Goal: Register for event/course

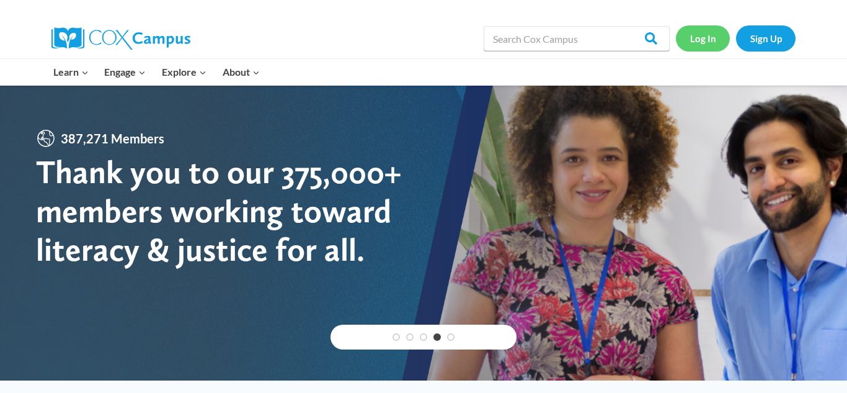
click at [702, 46] on link "Log In" at bounding box center [703, 37] width 54 height 25
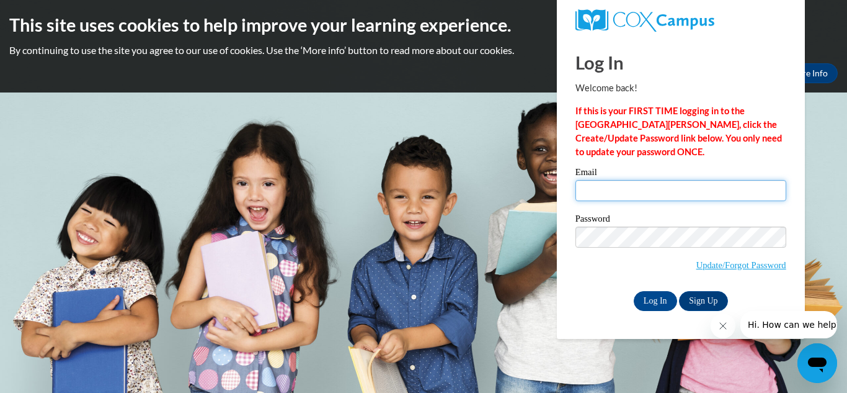
click at [630, 194] on input "Email" at bounding box center [681, 190] width 211 height 21
type input "jay_12_bozeman@hotmail.com"
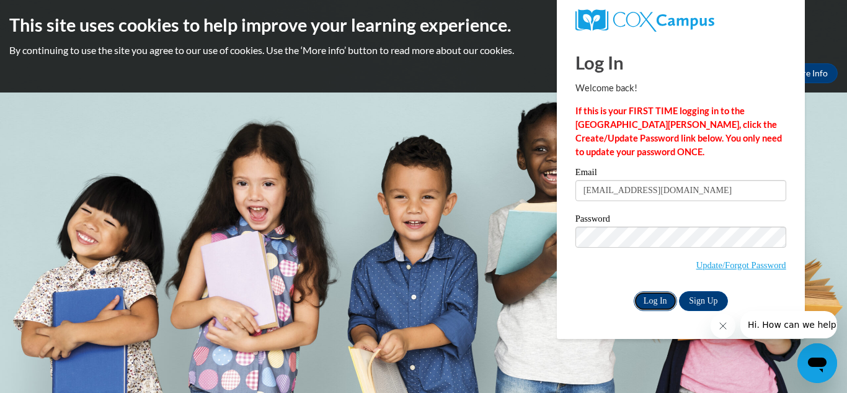
click at [658, 295] on input "Log In" at bounding box center [655, 301] width 43 height 20
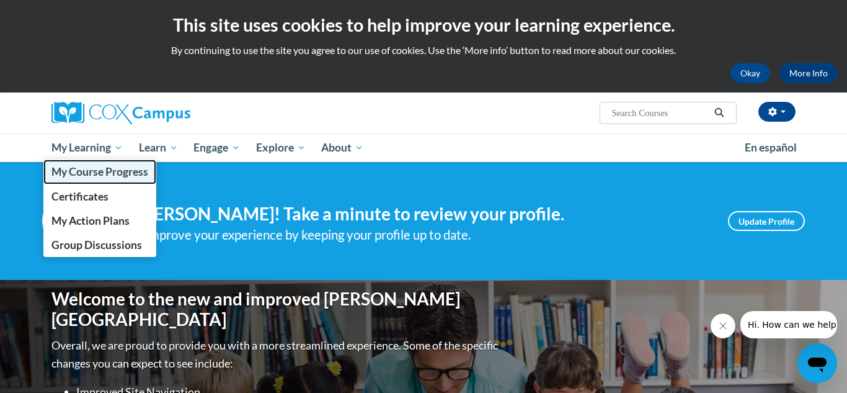
click at [94, 171] on span "My Course Progress" at bounding box center [99, 171] width 97 height 13
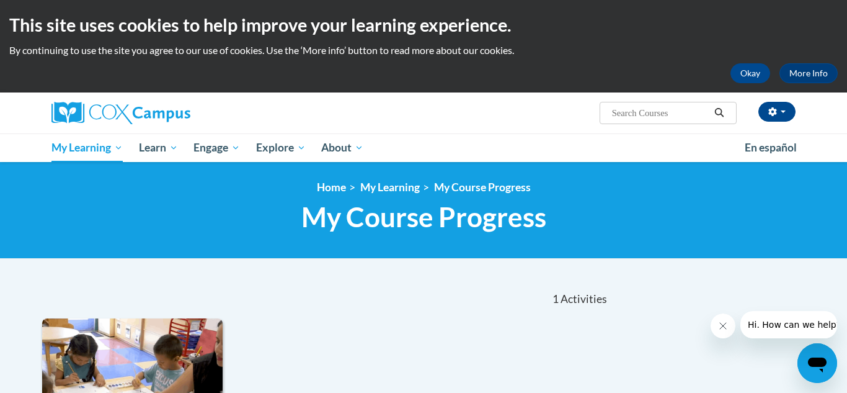
click at [406, 149] on ul "My Learning My Learning My Course Progress Certificates My Action Plans Group D…" at bounding box center [390, 147] width 694 height 29
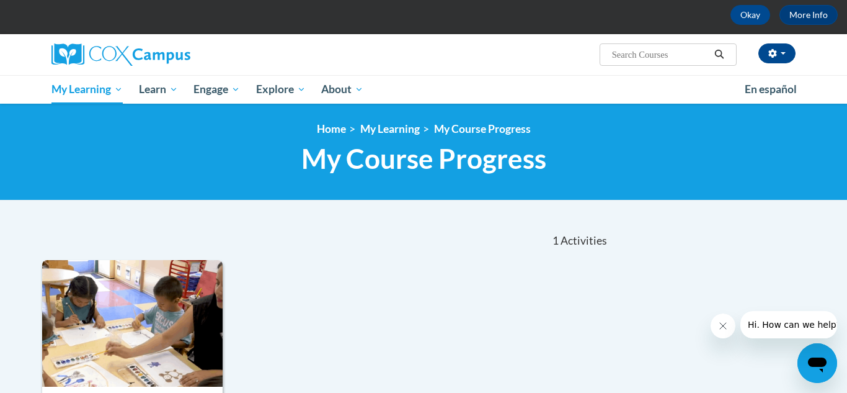
scroll to position [25, 0]
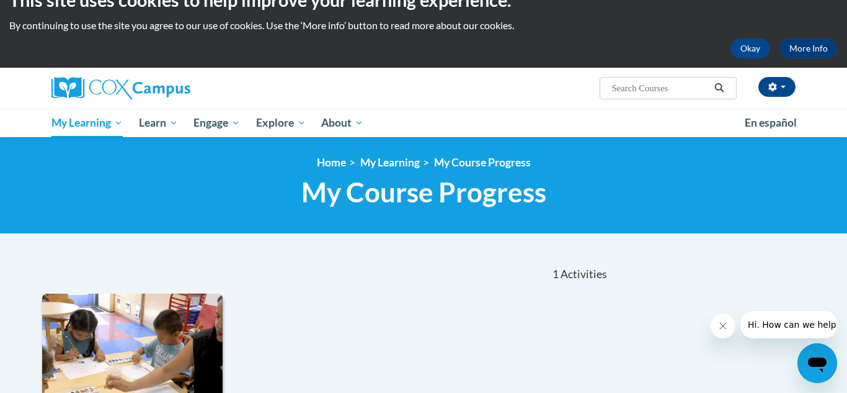
click at [616, 82] on input "Search..." at bounding box center [660, 88] width 99 height 15
type input "early lit"
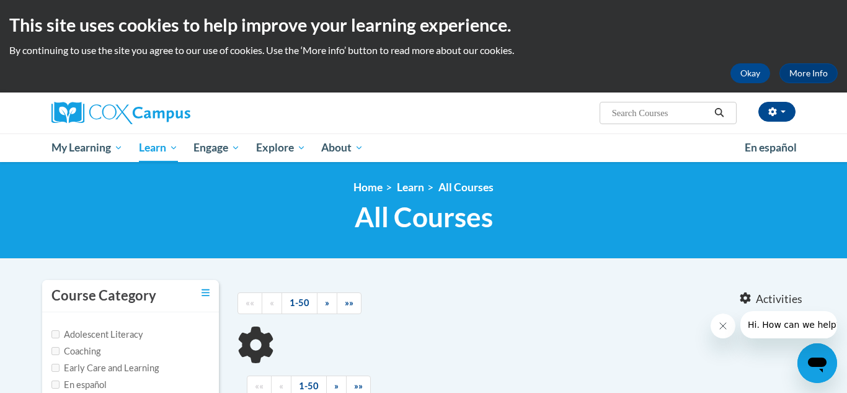
type input "early lit"
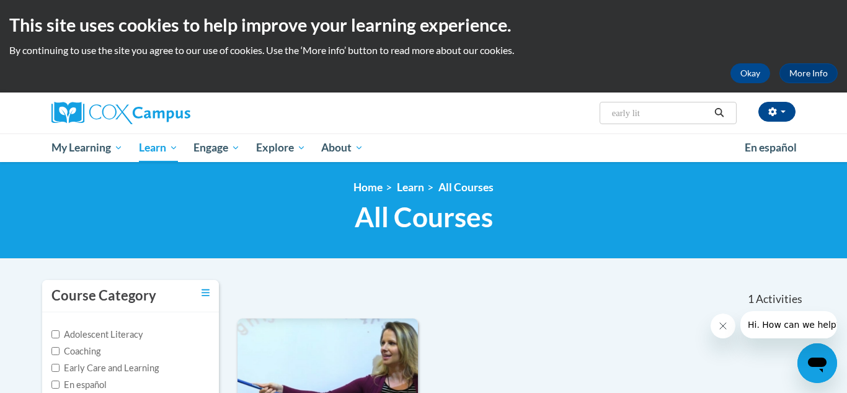
click at [828, 132] on div "Jaley Reed (America/New_York UTC-04:00) My Profile Inbox My Transcripts Log Out…" at bounding box center [423, 126] width 847 height 69
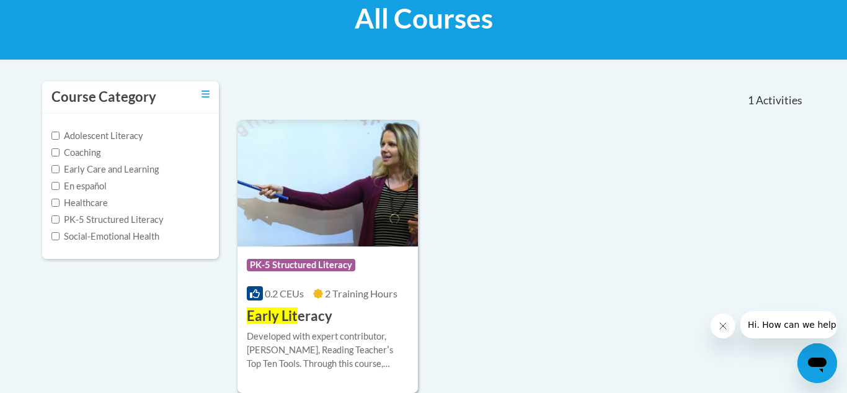
scroll to position [223, 0]
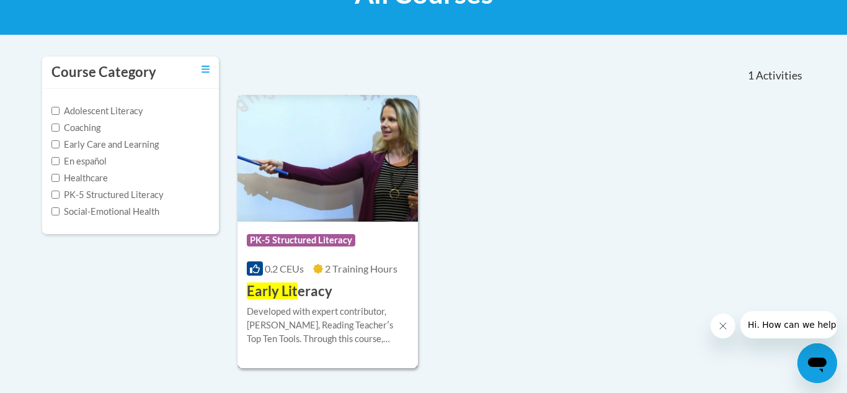
click at [355, 311] on div "Developed with expert contributor, Dr. Deborah Glaser, Reading Teacherʹs Top Te…" at bounding box center [328, 325] width 162 height 41
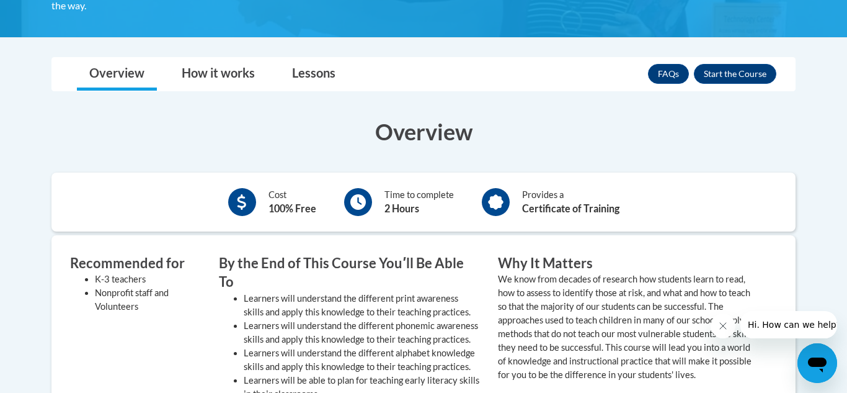
scroll to position [298, 0]
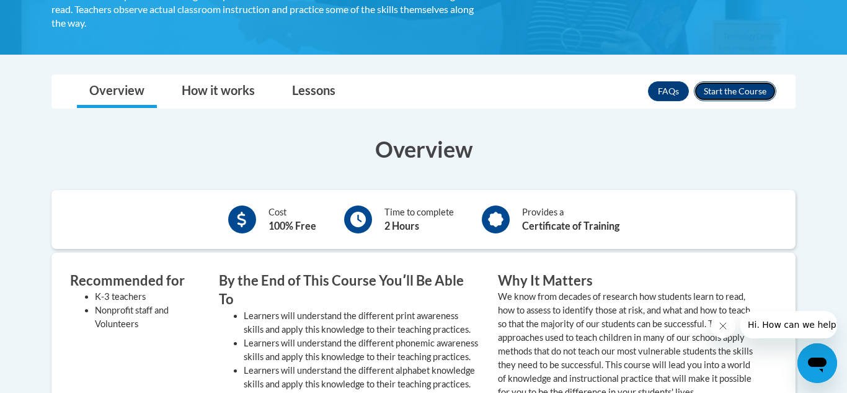
click at [730, 86] on button "Enroll" at bounding box center [735, 91] width 83 height 20
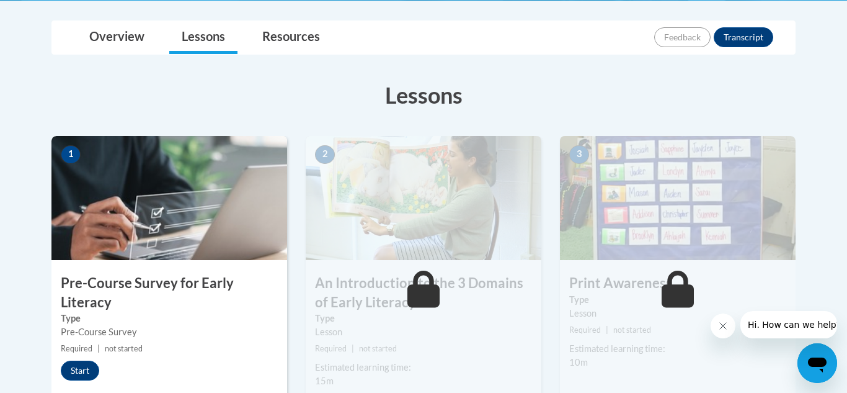
scroll to position [347, 0]
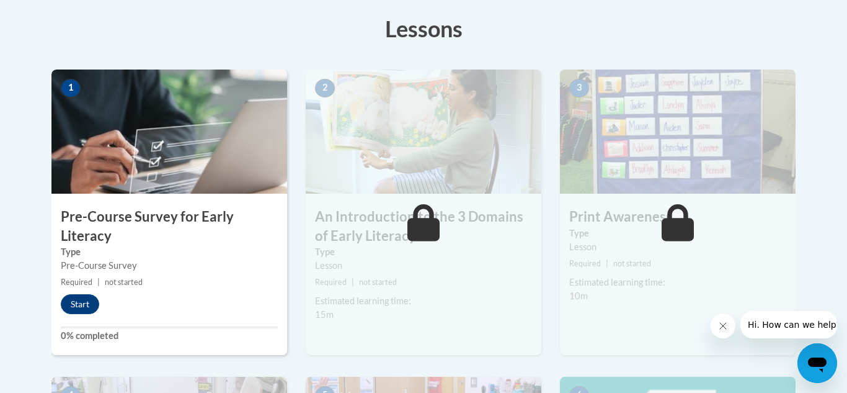
click at [52, 308] on div "Start" at bounding box center [82, 304] width 63 height 20
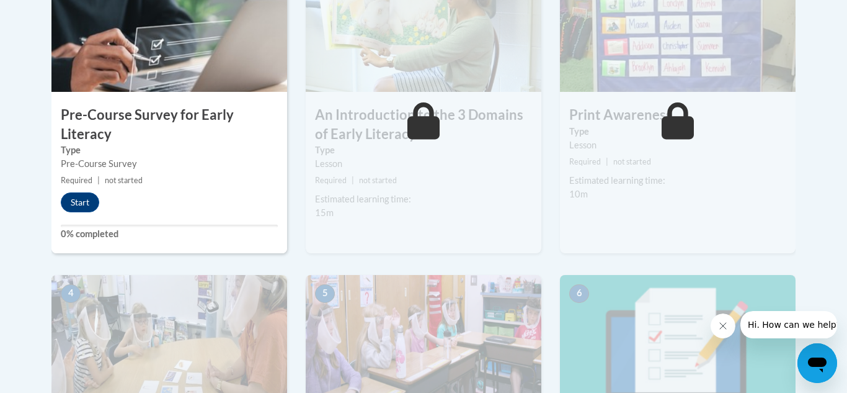
scroll to position [447, 0]
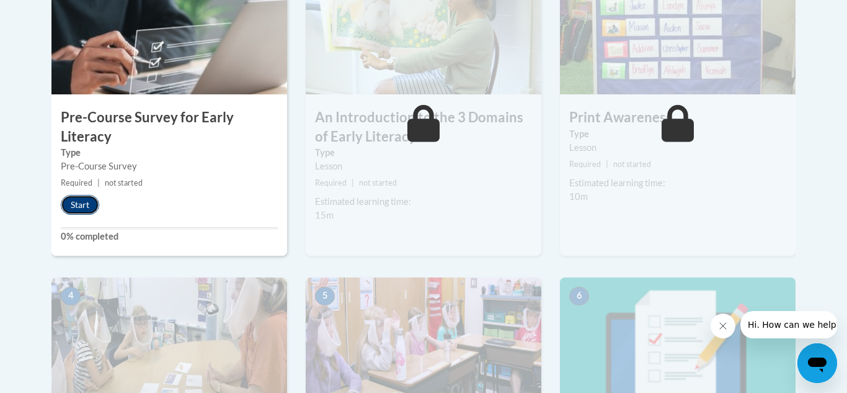
click at [86, 207] on button "Start" at bounding box center [80, 205] width 38 height 20
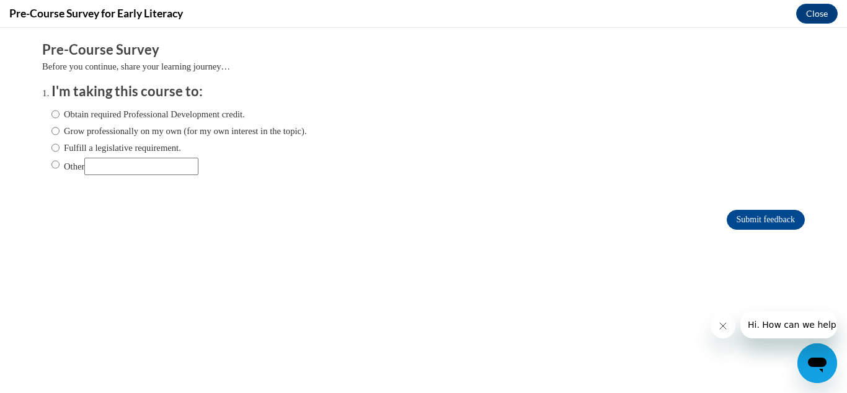
scroll to position [0, 0]
click at [57, 115] on input "Obtain required Professional Development credit." at bounding box center [55, 114] width 8 height 14
radio input "true"
click at [56, 112] on input "Obtain required Professional Development credit." at bounding box center [55, 114] width 8 height 14
click at [55, 115] on input "Obtain required Professional Development credit." at bounding box center [55, 114] width 8 height 14
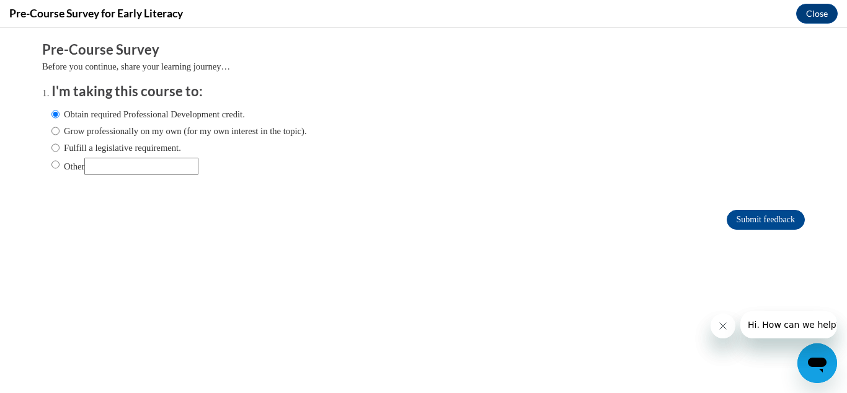
click at [74, 118] on label "Obtain required Professional Development credit." at bounding box center [148, 114] width 194 height 14
click at [60, 118] on input "Obtain required Professional Development credit." at bounding box center [55, 114] width 8 height 14
click at [118, 138] on div "Obtain required Professional Development credit. Grow professionally on my own …" at bounding box center [179, 141] width 256 height 80
click at [117, 133] on label "Grow professionally on my own (for my own interest in the topic)." at bounding box center [179, 131] width 256 height 14
click at [60, 133] on input "Grow professionally on my own (for my own interest in the topic)." at bounding box center [55, 131] width 8 height 14
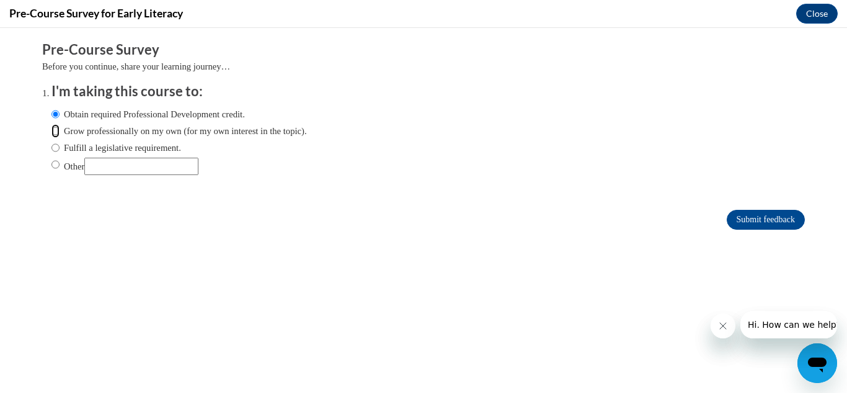
radio input "true"
click at [83, 114] on label "Obtain required Professional Development credit." at bounding box center [148, 114] width 194 height 14
click at [60, 114] on input "Obtain required Professional Development credit." at bounding box center [55, 114] width 8 height 14
radio input "true"
click at [751, 217] on input "Submit feedback" at bounding box center [766, 220] width 78 height 20
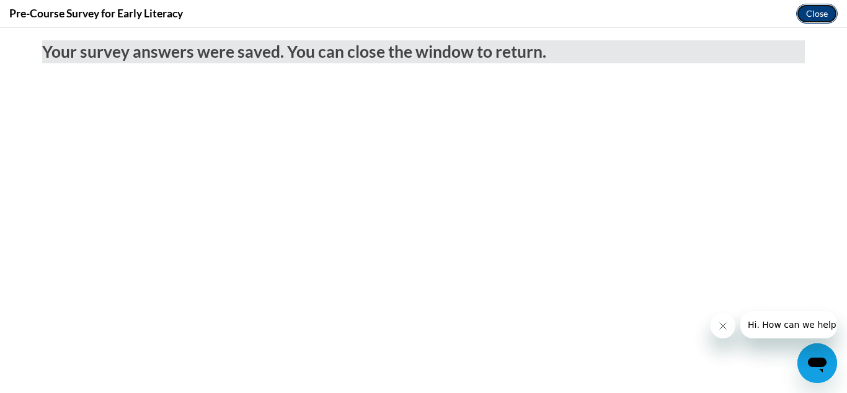
click at [802, 14] on button "Close" at bounding box center [818, 14] width 42 height 20
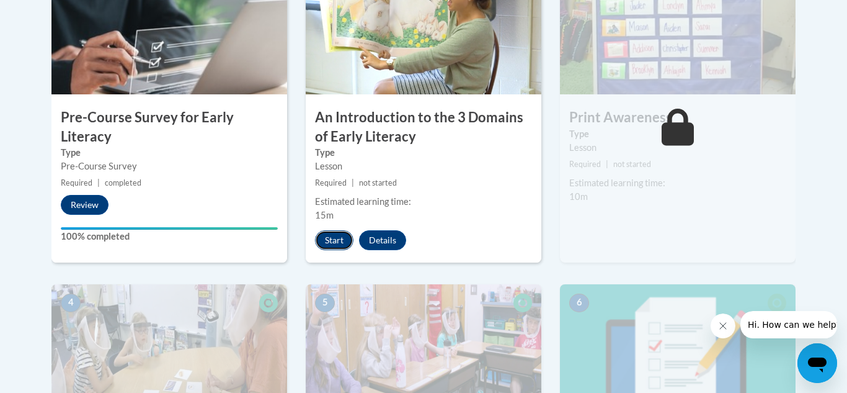
click at [341, 241] on button "Start" at bounding box center [334, 240] width 38 height 20
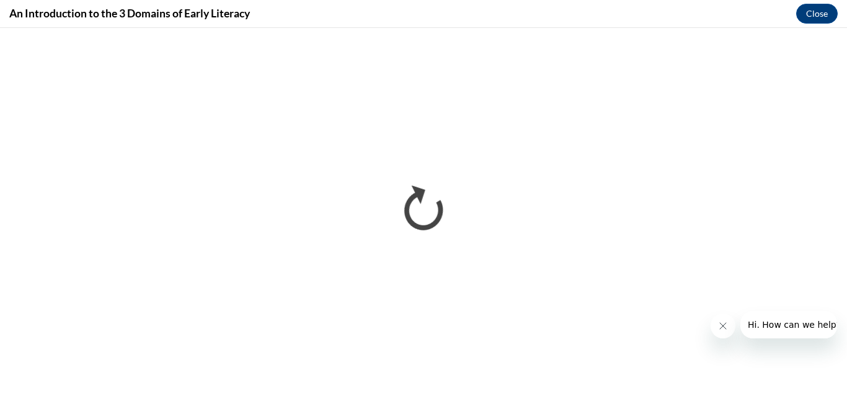
click at [777, 17] on div "An Introduction to the 3 Domains of Early Literacy Close" at bounding box center [423, 14] width 847 height 28
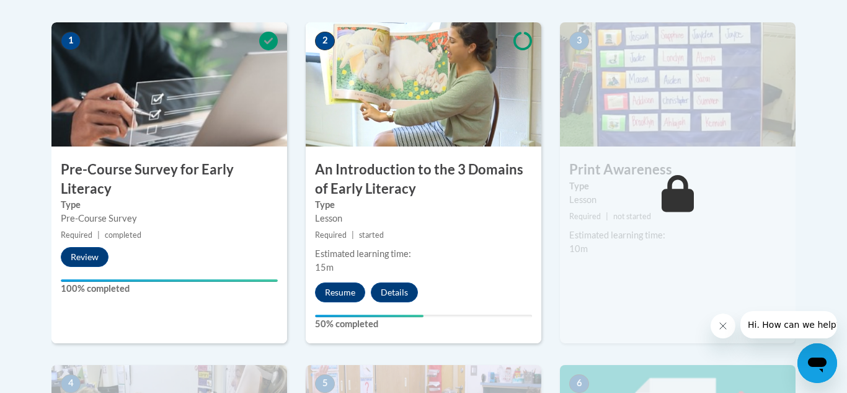
scroll to position [399, 0]
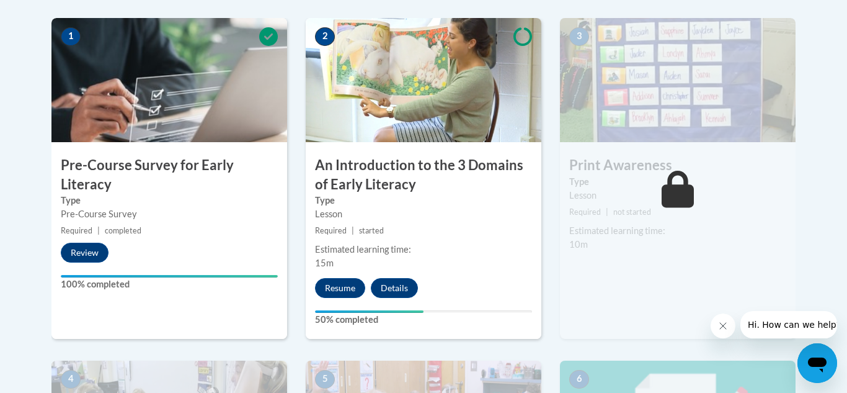
drag, startPoint x: 0, startPoint y: 0, endPoint x: 842, endPoint y: 215, distance: 868.9
click at [347, 290] on button "Resume" at bounding box center [340, 288] width 50 height 20
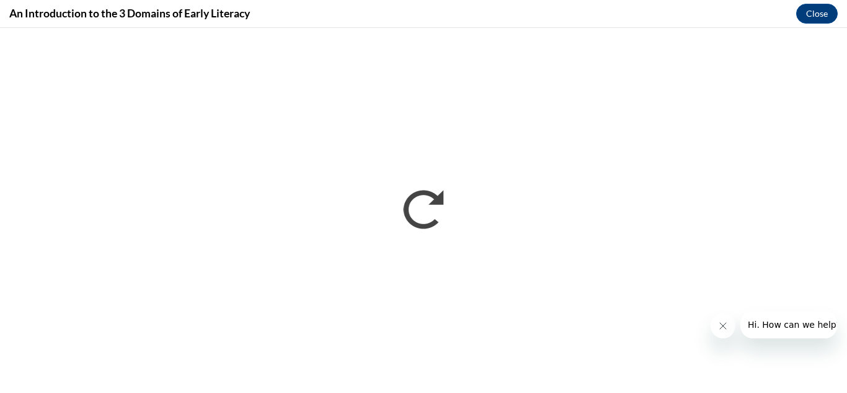
scroll to position [0, 0]
click at [726, 328] on icon "Close message from company" at bounding box center [723, 326] width 10 height 10
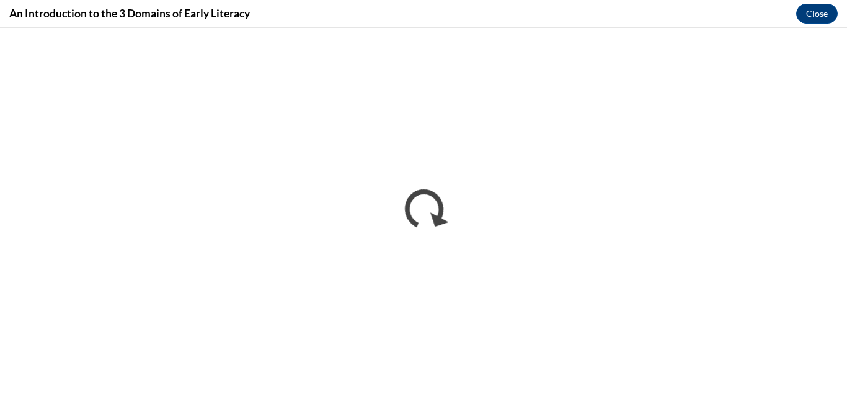
click at [416, 10] on div "An Introduction to the 3 Domains of Early Literacy Close" at bounding box center [423, 14] width 847 height 28
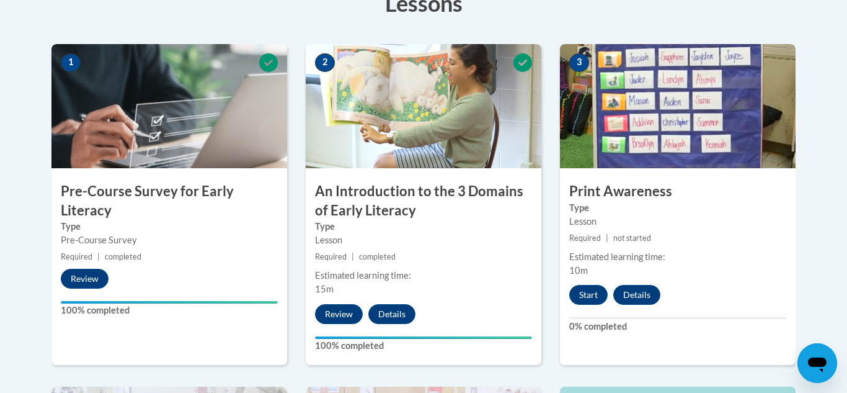
scroll to position [398, 0]
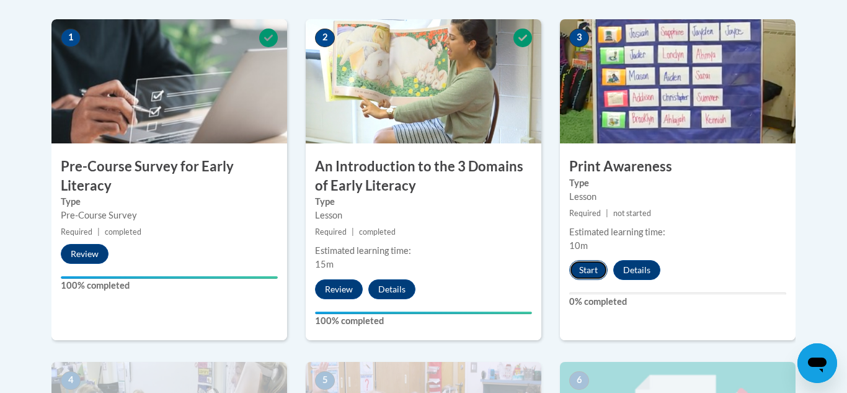
click at [587, 269] on button "Start" at bounding box center [588, 270] width 38 height 20
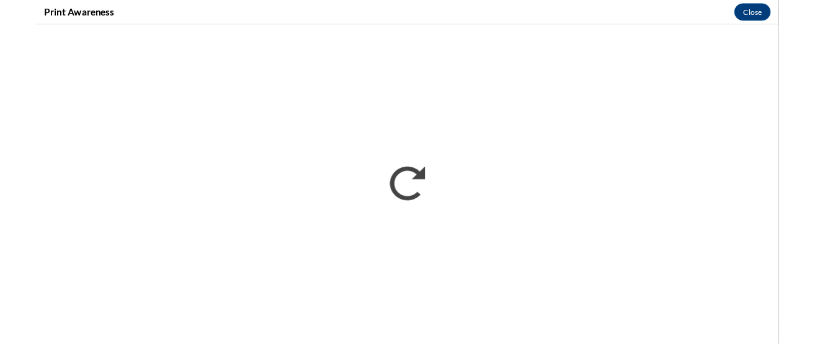
scroll to position [0, 0]
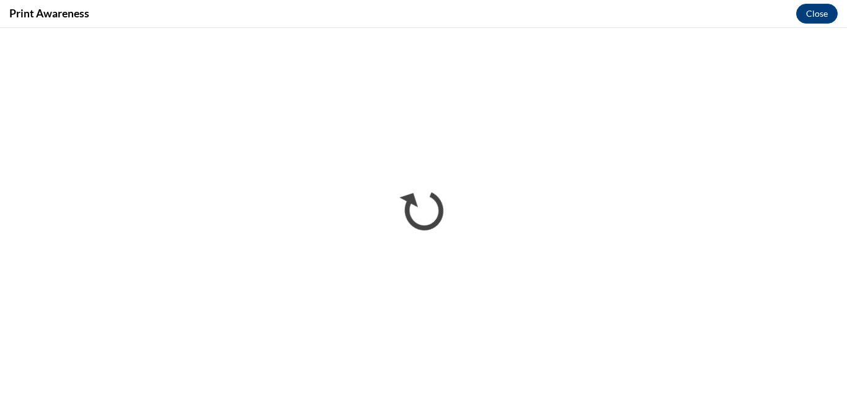
click at [181, 12] on div "Print Awareness Close" at bounding box center [423, 14] width 847 height 28
click at [752, 8] on div "Print Awareness Close" at bounding box center [423, 14] width 847 height 28
click at [495, 16] on div "Print Awareness Close" at bounding box center [423, 14] width 847 height 28
click at [149, 12] on div "Print Awareness Close" at bounding box center [423, 14] width 847 height 28
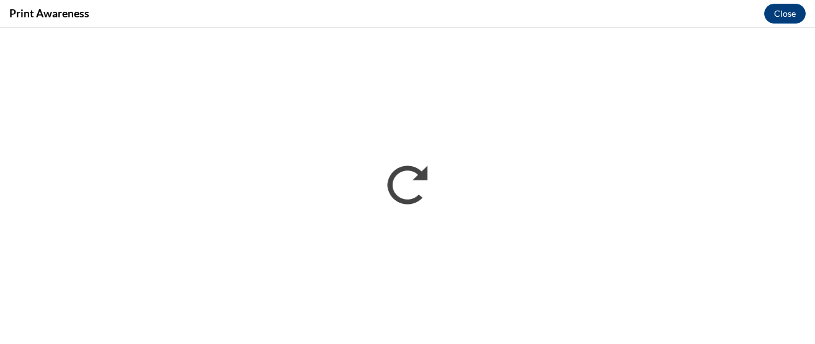
click at [813, 25] on div "Print Awareness Close" at bounding box center [407, 14] width 815 height 28
click at [745, 17] on div "Print Awareness Close" at bounding box center [407, 14] width 815 height 28
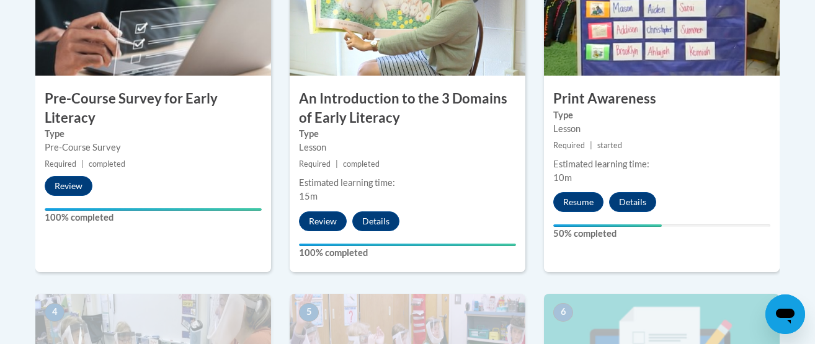
scroll to position [447, 0]
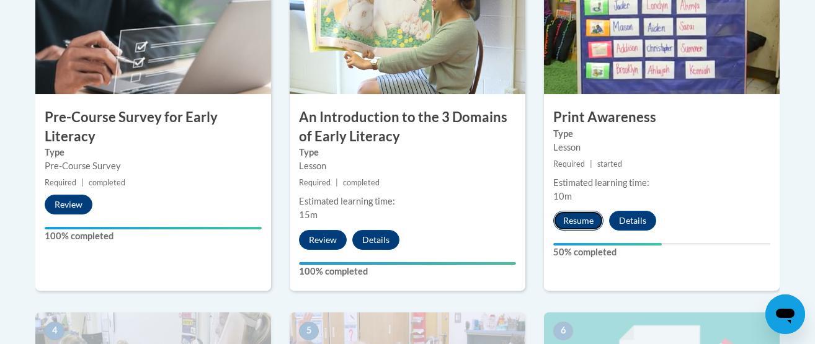
click at [575, 218] on button "Resume" at bounding box center [578, 221] width 50 height 20
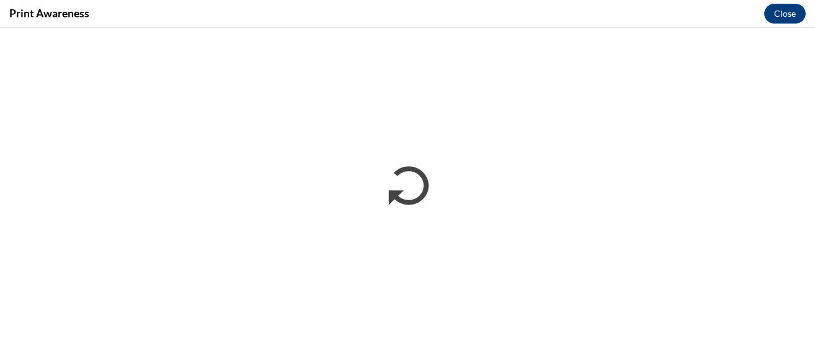
scroll to position [0, 0]
click at [498, 9] on div "Print Awareness Close" at bounding box center [407, 14] width 815 height 28
click at [174, 18] on div "Print Awareness Close" at bounding box center [407, 14] width 815 height 28
click at [810, 22] on div "Print Awareness Close" at bounding box center [407, 14] width 815 height 28
click at [288, 16] on div "Print Awareness Close" at bounding box center [407, 14] width 815 height 28
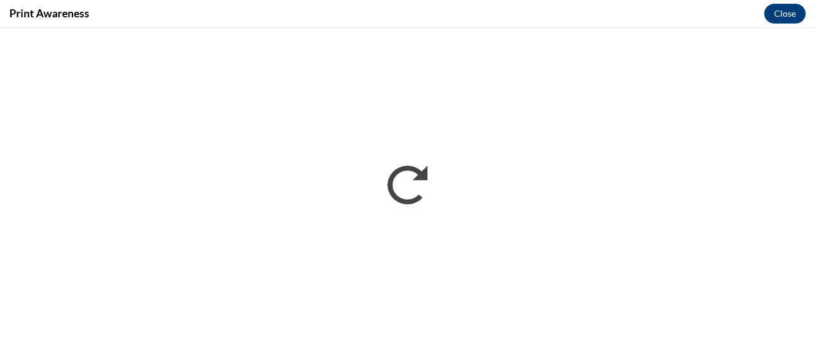
click at [595, 18] on div "Print Awareness Close" at bounding box center [407, 14] width 815 height 28
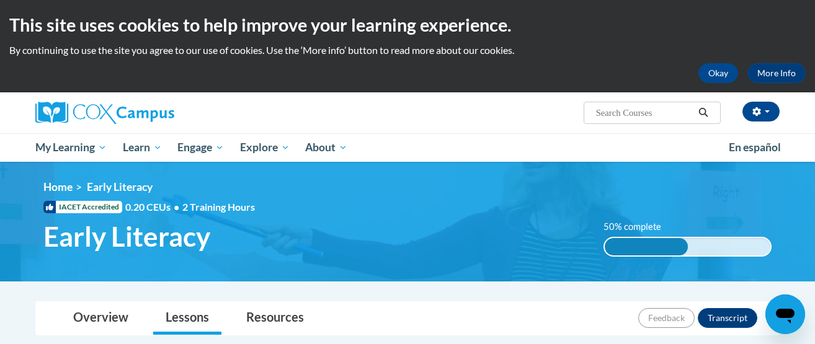
click at [508, 148] on ul "My Learning My Learning My Course Progress Certificates My Action Plans Group D…" at bounding box center [374, 147] width 694 height 29
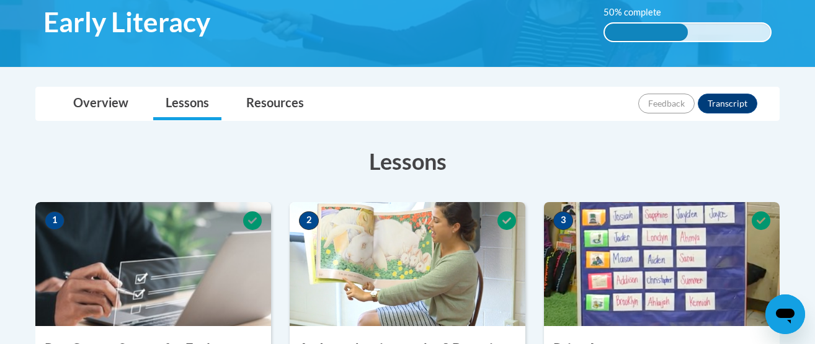
scroll to position [248, 0]
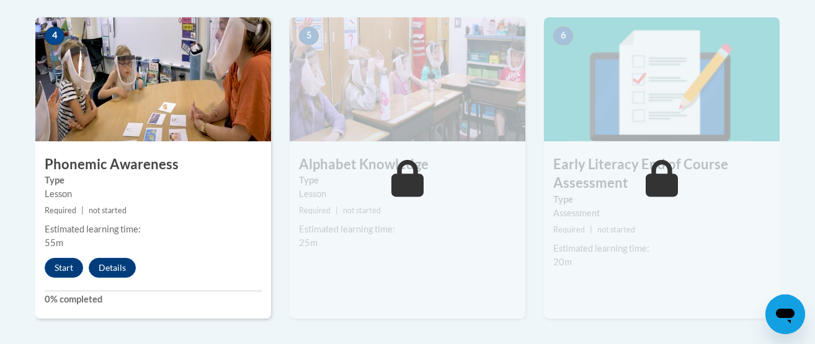
scroll to position [744, 0]
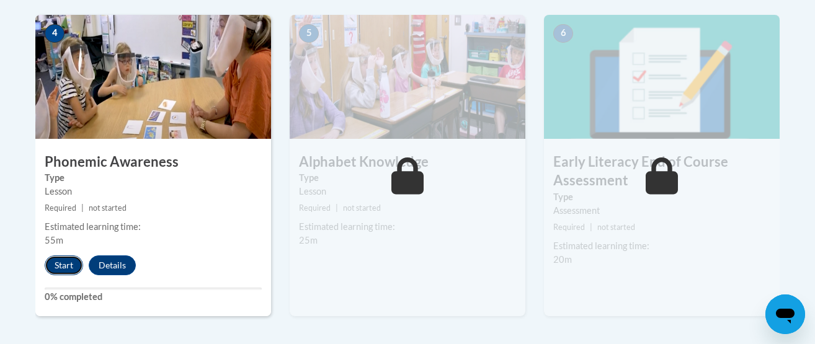
click at [62, 264] on button "Start" at bounding box center [64, 266] width 38 height 20
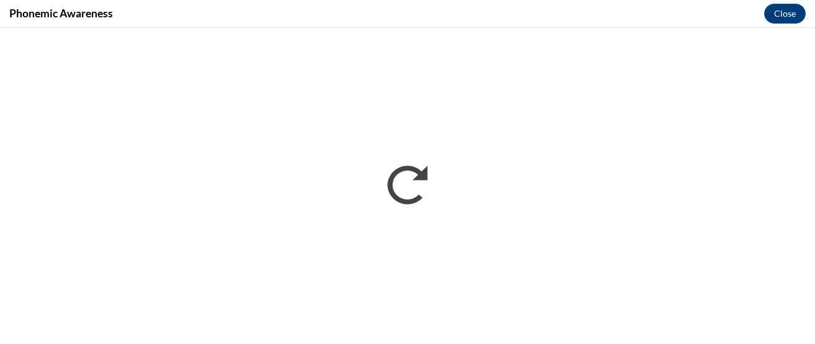
scroll to position [0, 0]
click at [166, 9] on div "Phonemic Awareness Close" at bounding box center [407, 14] width 815 height 28
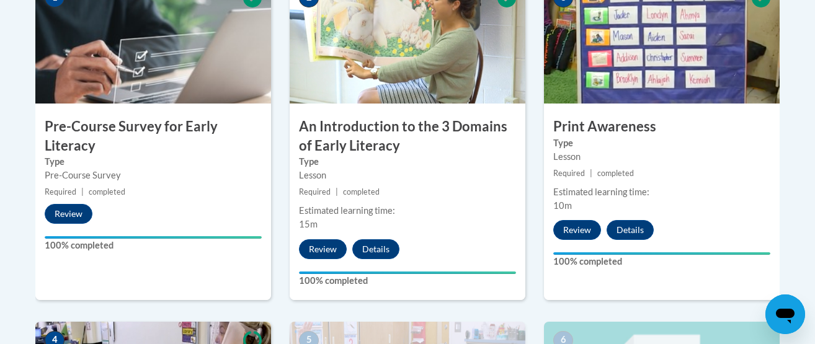
scroll to position [440, 0]
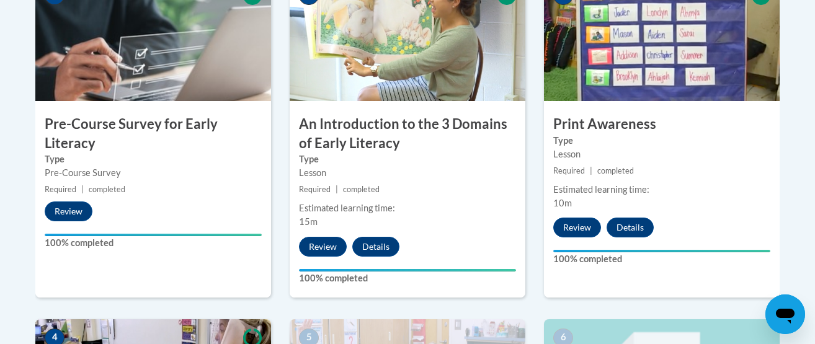
drag, startPoint x: 0, startPoint y: 0, endPoint x: 800, endPoint y: 187, distance: 821.1
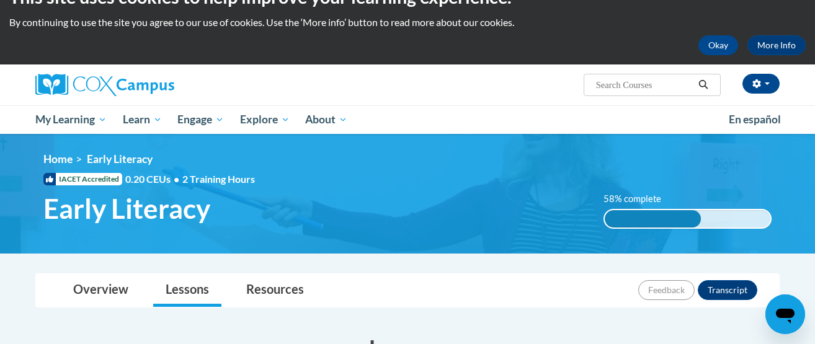
scroll to position [30, 0]
